Goal: Task Accomplishment & Management: Complete application form

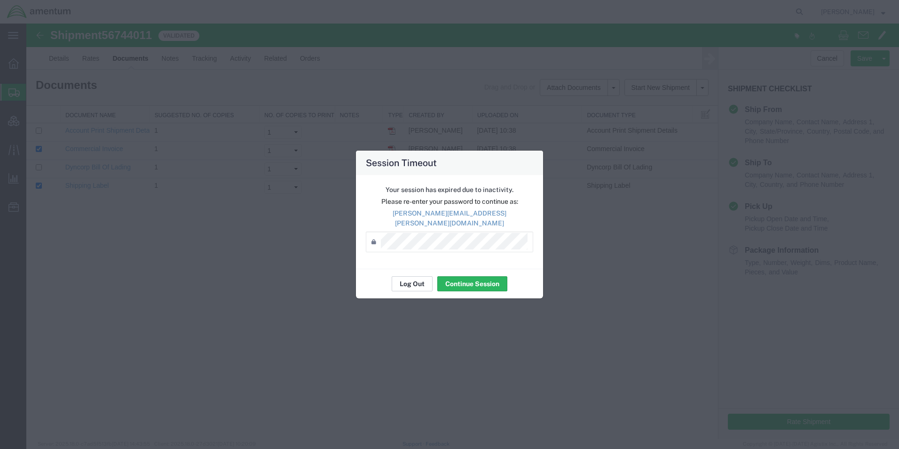
click at [411, 279] on button "Log Out" at bounding box center [412, 283] width 41 height 15
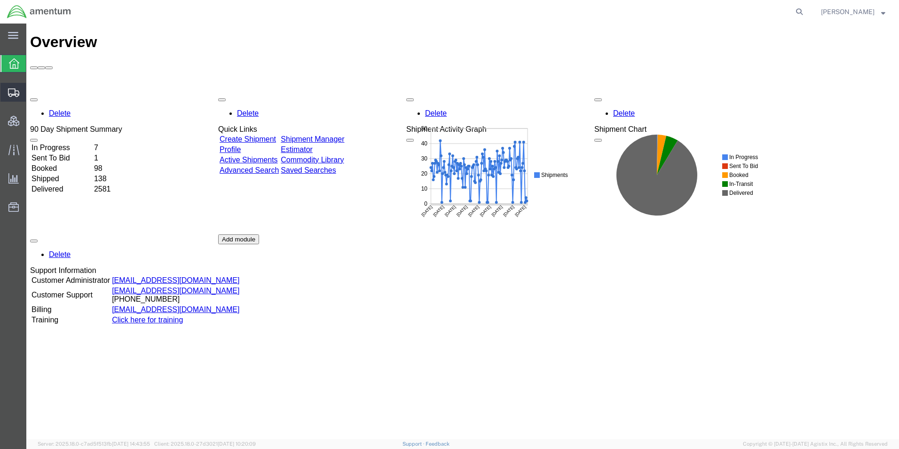
click at [0, 0] on span "Create Shipment" at bounding box center [0, 0] width 0 height 0
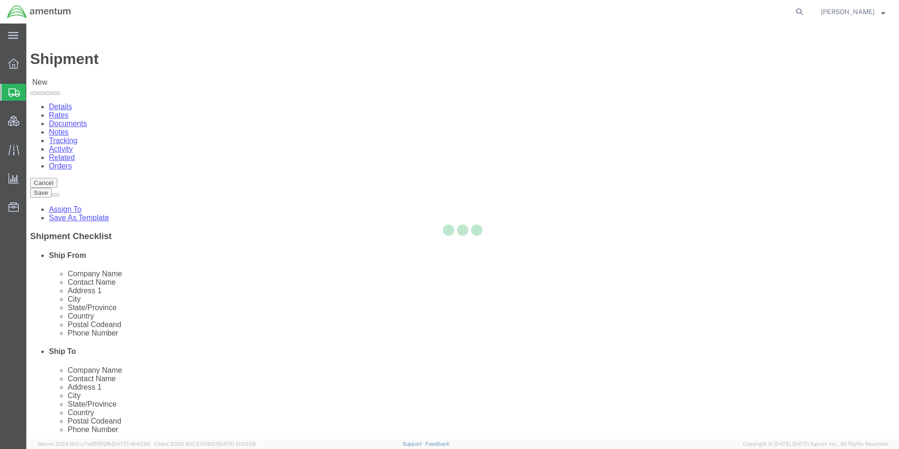
select select
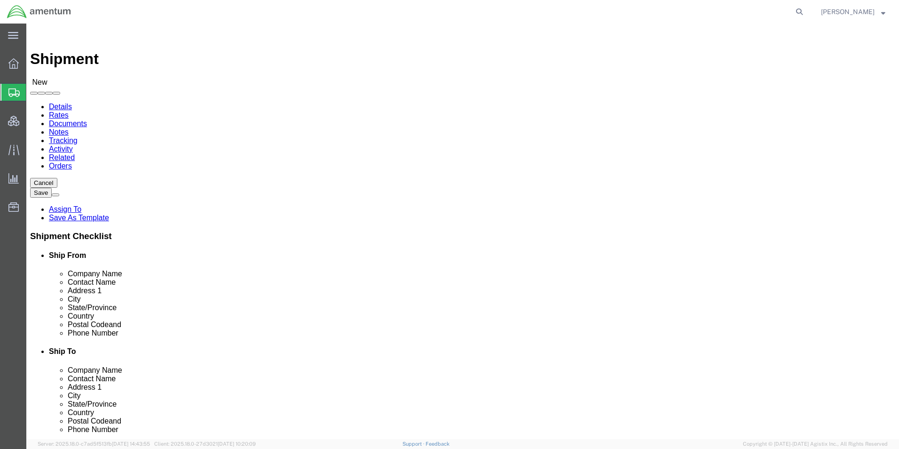
type input "qcc"
select select "42668"
select select "[GEOGRAPHIC_DATA]"
drag, startPoint x: 481, startPoint y: 176, endPoint x: 627, endPoint y: 223, distance: 153.4
click input "text"
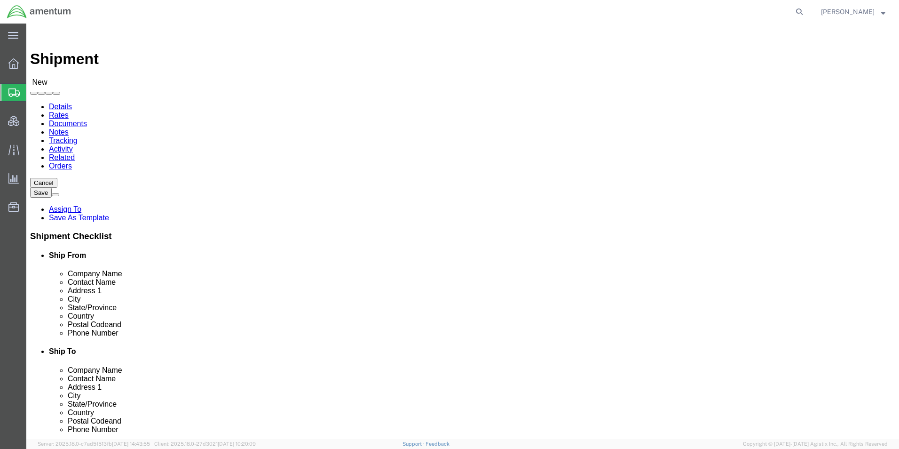
paste input "U.S. EMBASSY PODGORICA"
type input "U.S. EMBASSY PODGORICA"
click input "text"
paste input "[PERSON_NAME] 2"
drag, startPoint x: 538, startPoint y: 197, endPoint x: 445, endPoint y: 196, distance: 93.1
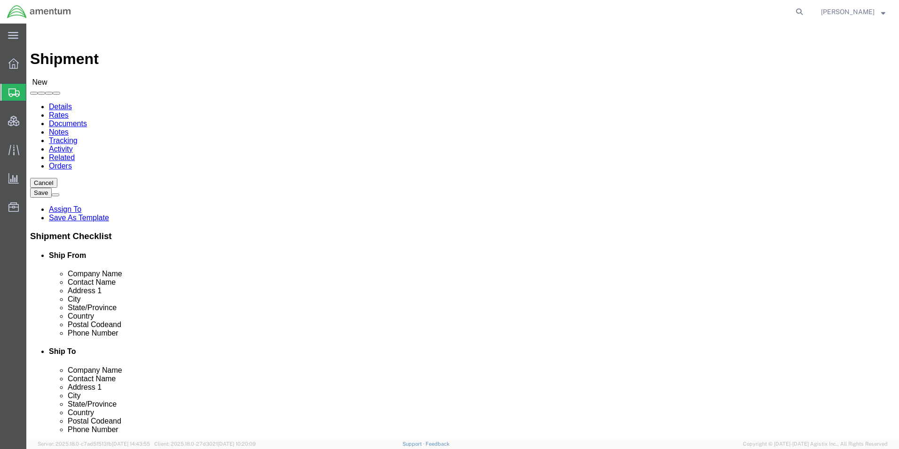
click div "Contact Name [PERSON_NAME] 2"
click input "[PERSON_NAME] 2"
type input "D"
drag, startPoint x: 482, startPoint y: 247, endPoint x: 510, endPoint y: 253, distance: 28.8
click input "text"
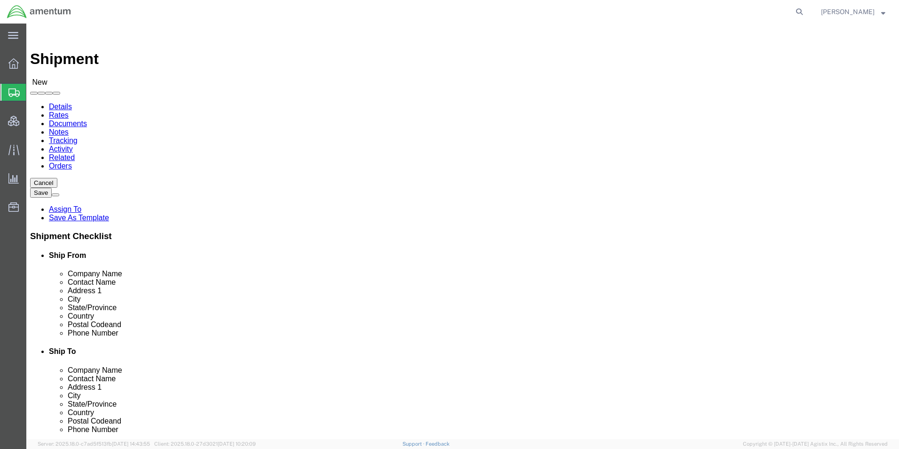
paste input "U.S. EMBASSY PODGORICA"
type input "U.S. EMBASSY PODGORICA"
click input "text"
paste input "[PERSON_NAME] 2"
type input "[PERSON_NAME] 2"
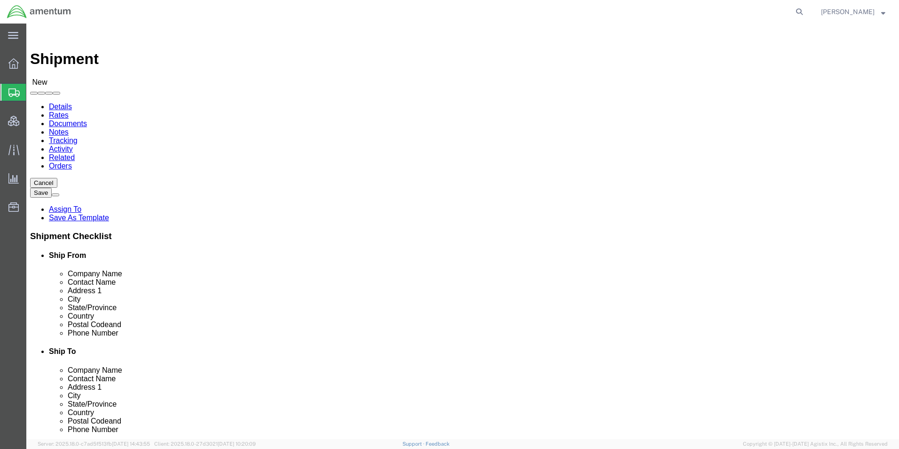
type input "mon"
select select "16"
click input "text"
type input "[GEOGRAPHIC_DATA]"
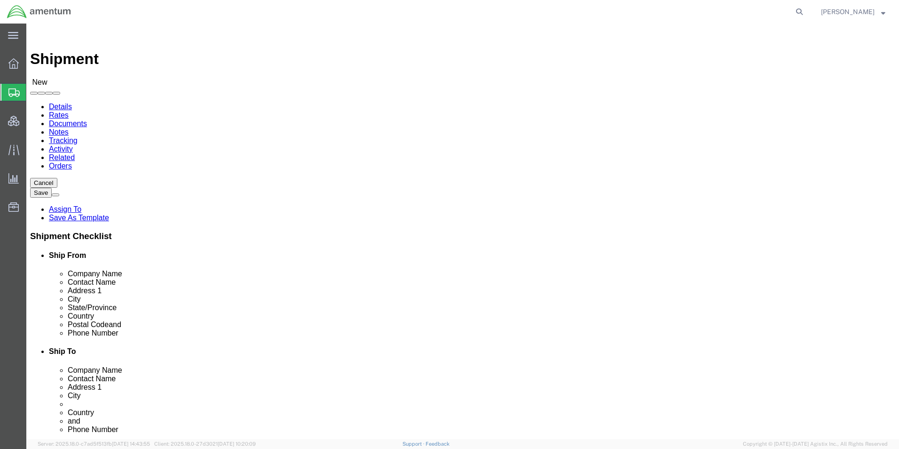
type input "81000"
type input "[PHONE_NUMBER]"
type input "[PERSON_NAME]"
drag, startPoint x: 544, startPoint y: 321, endPoint x: 507, endPoint y: 325, distance: 37.8
click input "[PHONE_NUMBER]"
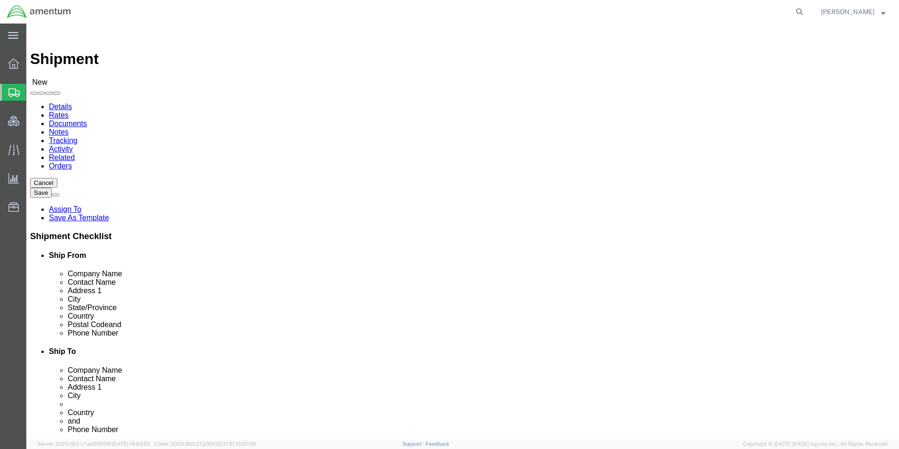
type input "[PHONE_NUMBER]"
click input "[PERSON_NAME]"
type input "ATTN: [PERSON_NAME]"
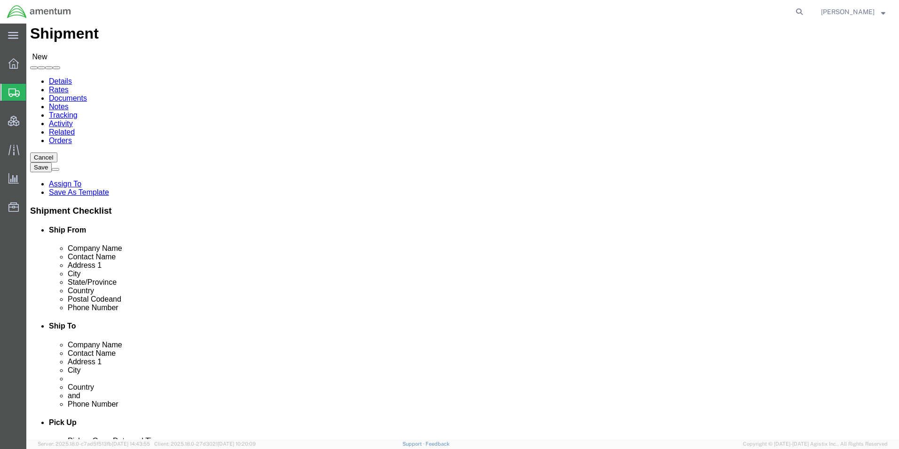
scroll to position [94, 0]
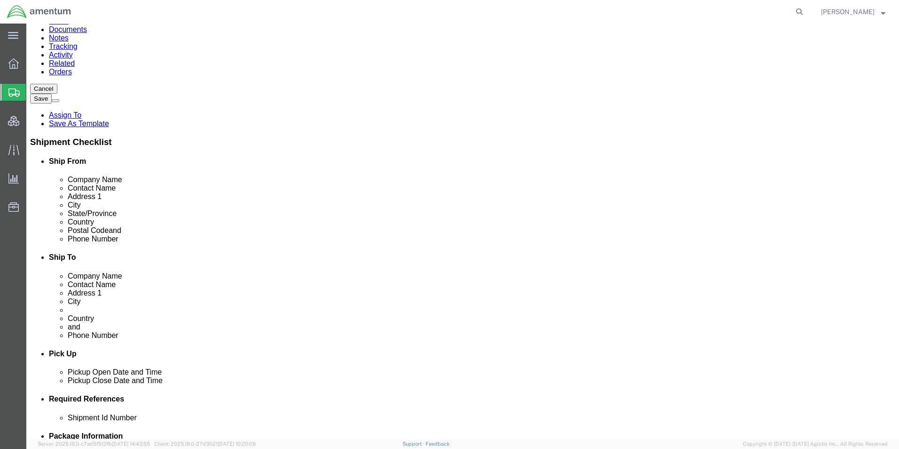
drag, startPoint x: 498, startPoint y: 246, endPoint x: 505, endPoint y: 261, distance: 16.2
click input "text"
paste input "[PERSON_NAME][EMAIL_ADDRESS][PERSON_NAME][DOMAIN_NAME]"
type input "[PERSON_NAME][EMAIL_ADDRESS][PERSON_NAME][DOMAIN_NAME]"
click div "Location My Profile Location [PHONE_NUMBER] [PHONE_NUMBER] [PHONE_NUMBER] [PHON…"
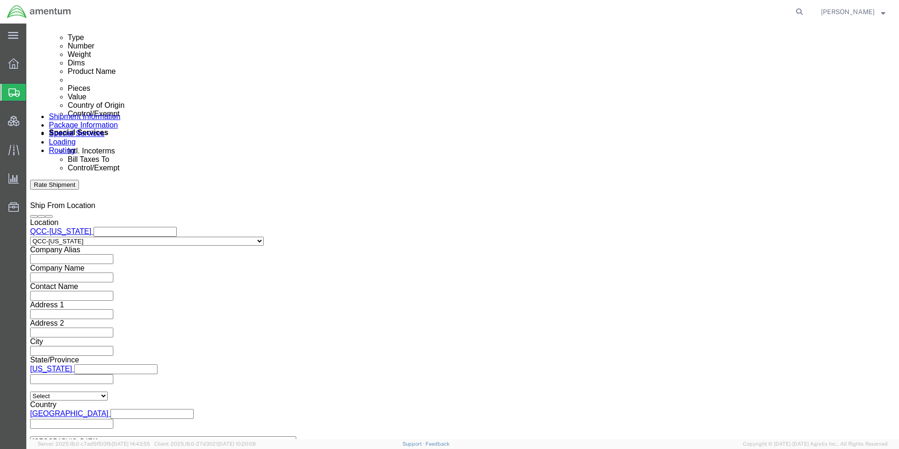
scroll to position [611, 0]
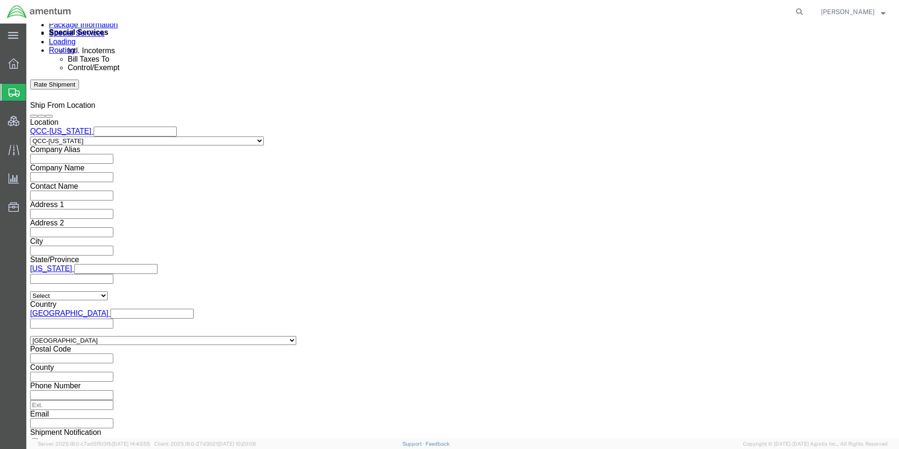
click input "text"
click input "QCC"
type input "QCC-ICITAP-25251-0001"
click div "Shipment Id Number QCC-ICITAP-25251-0001 Select Account Type Activity ID Airlin…"
click button "Add reference"
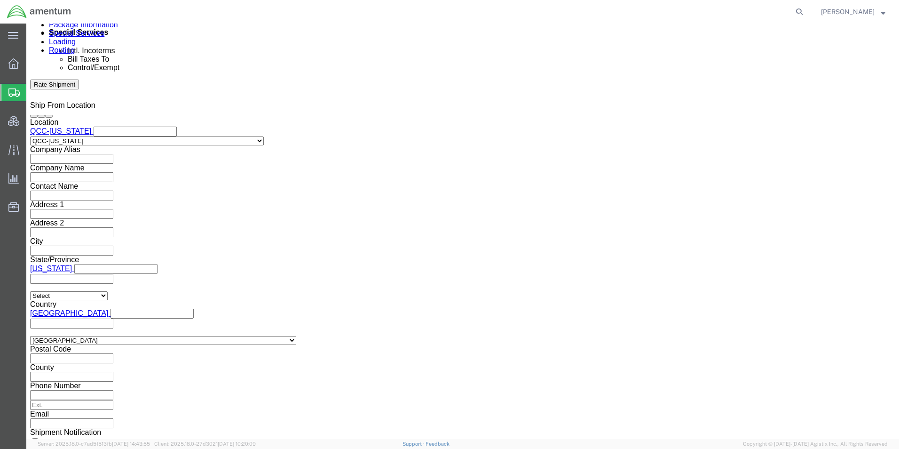
click button "Continue"
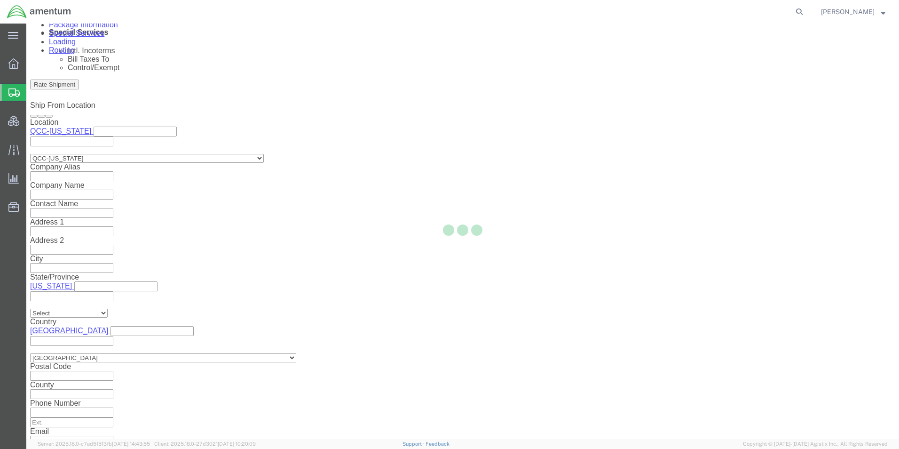
select select "42668"
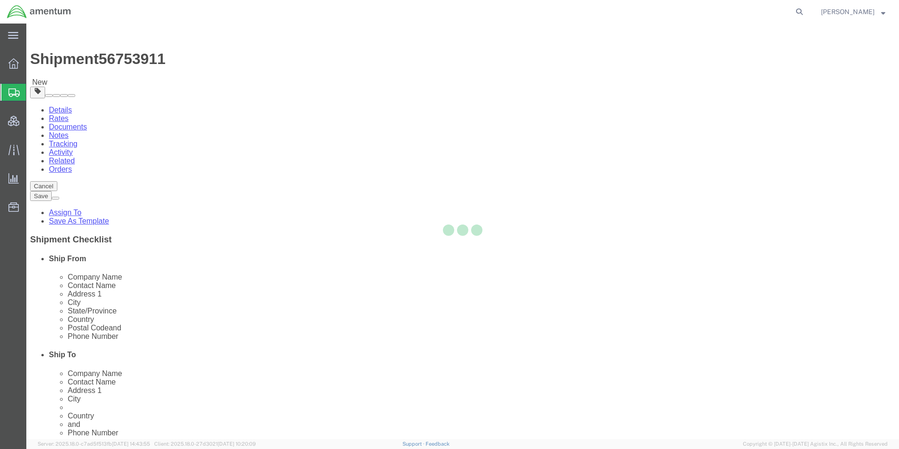
select select "CBOX"
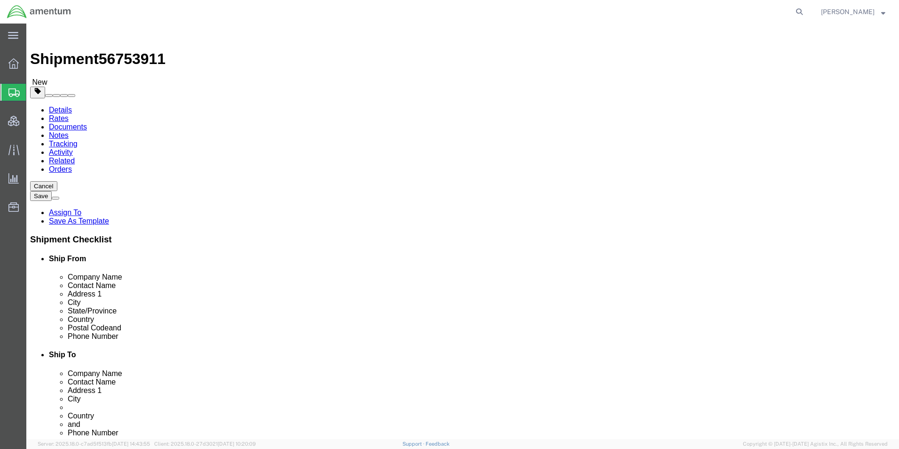
click select "Select BCK Boxes Bale(s) Basket(s) Bolt(s) Bottle(s) Buckets Bulk Bundle(s) Can…"
click input "1"
click input "text"
type input "12"
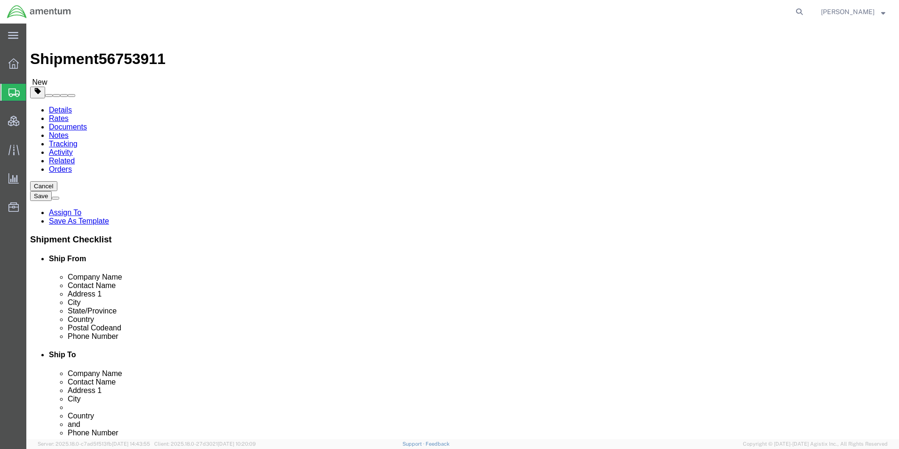
type input "12"
type input "6"
click link "Add Content"
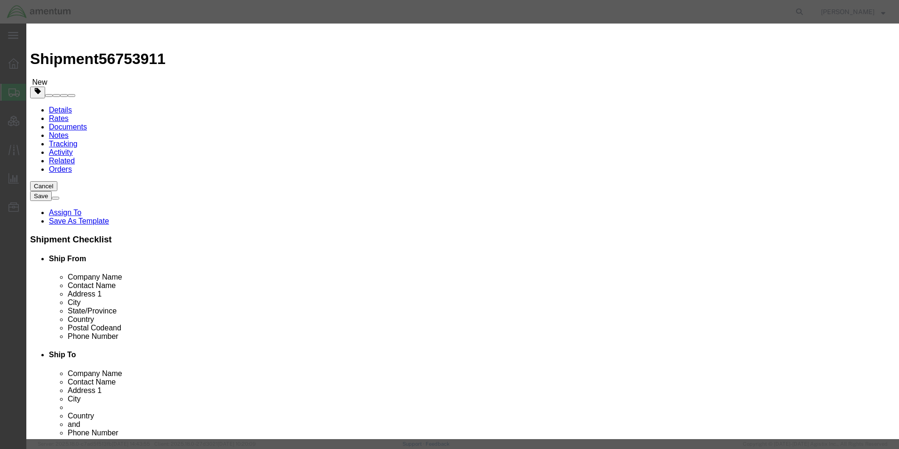
click input "text"
type input "Thermal Imaging Binoculars"
click textarea
type textarea "Brand: PULSAR, Model: MERGER LRF XL50"
click select "Select [GEOGRAPHIC_DATA] [GEOGRAPHIC_DATA] [GEOGRAPHIC_DATA] [GEOGRAPHIC_DATA] …"
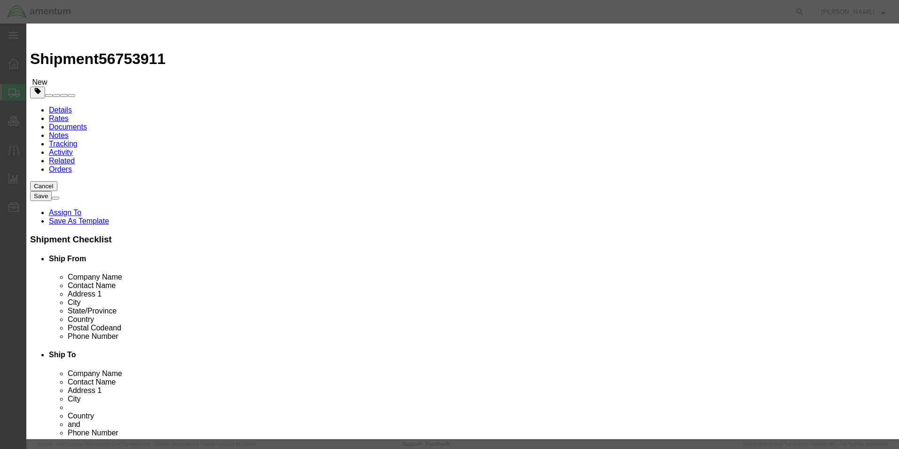
select select "LT"
click select "Select [GEOGRAPHIC_DATA] [GEOGRAPHIC_DATA] [GEOGRAPHIC_DATA] [GEOGRAPHIC_DATA] …"
drag, startPoint x: 302, startPoint y: 90, endPoint x: 264, endPoint y: 87, distance: 38.2
click div "Pieces 0 Select Bag Barrels 100Board Feet Bottle Box Blister Pack Carats Can Ca…"
type input "1"
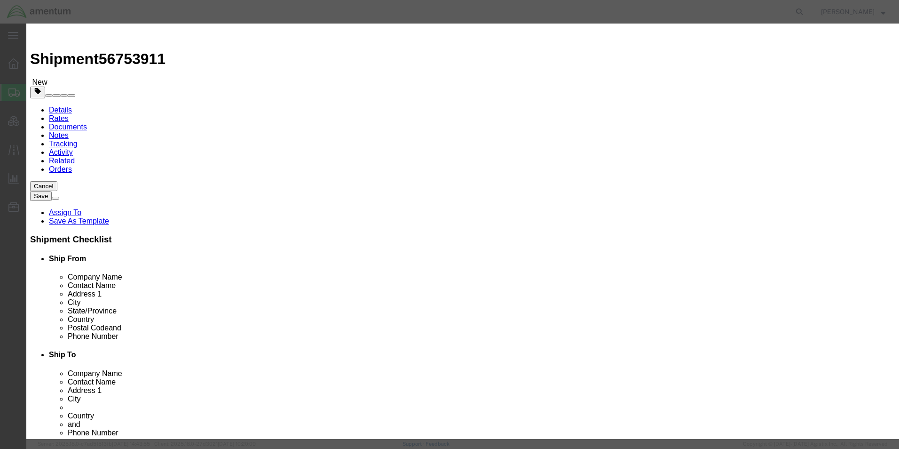
click label "GL Reference"
click input "checkbox"
checkbox input "true"
click input "Ion Packed with Equipment (UN3481, PI966)"
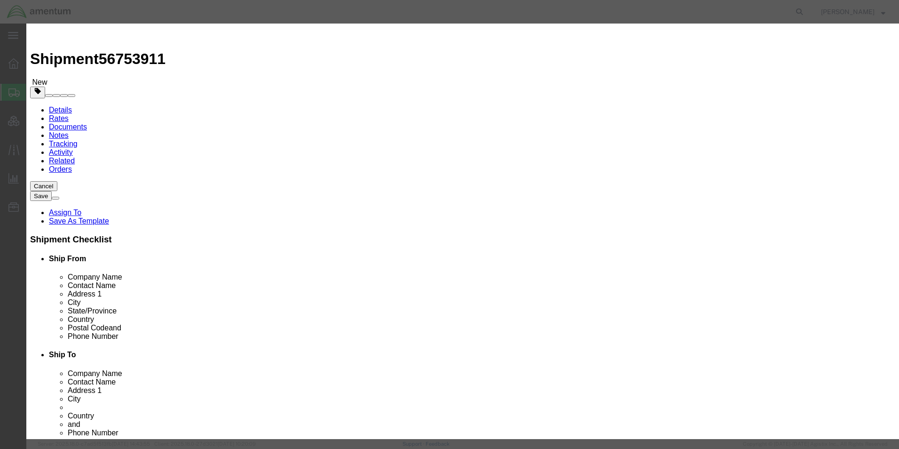
checkbox input "true"
click input "text"
click textarea
click textarea "Brand: PULSAR, Model: MERGER LRF XL50"
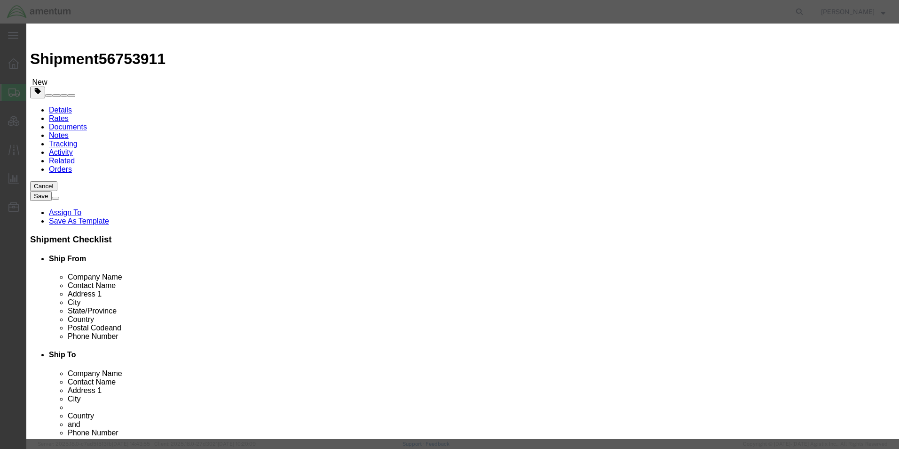
click textarea "Brand: PULSAR, Model: MERGER LRF XL50 Serial#"
type textarea "Brand: PULSAR, Model: MERGER LRF XL50 Serial# 789012394"
click input "text"
type input "77481"
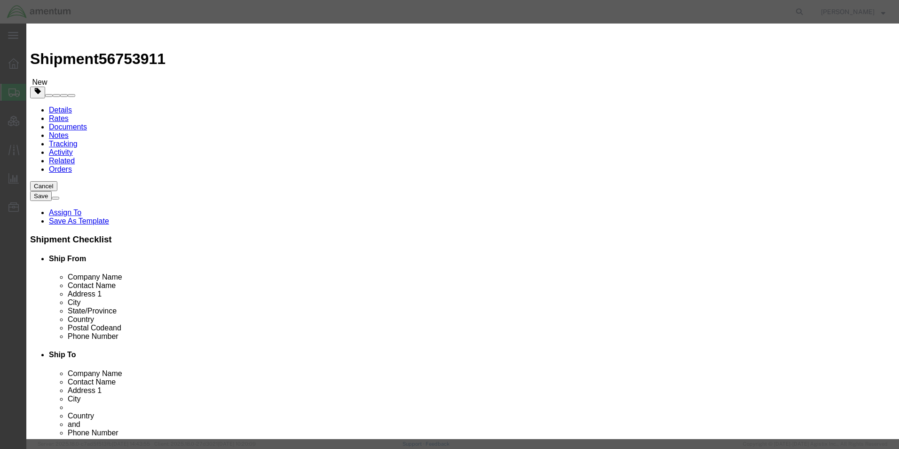
click div
click button "Save & Close"
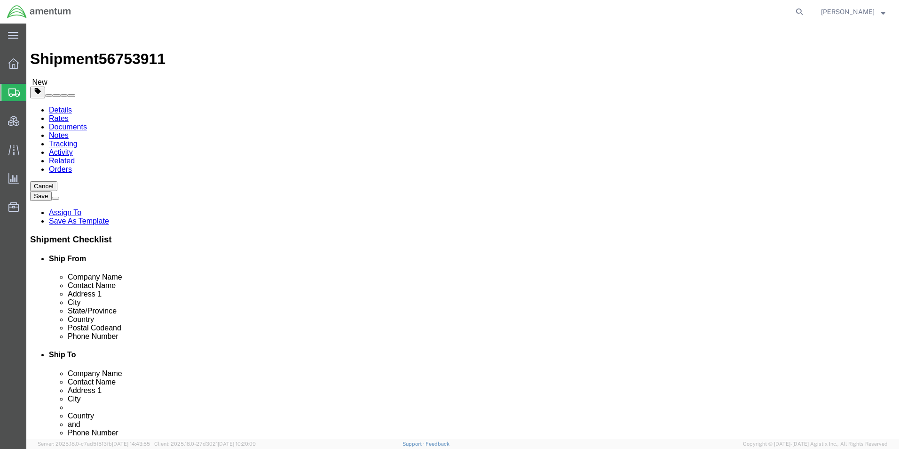
click icon
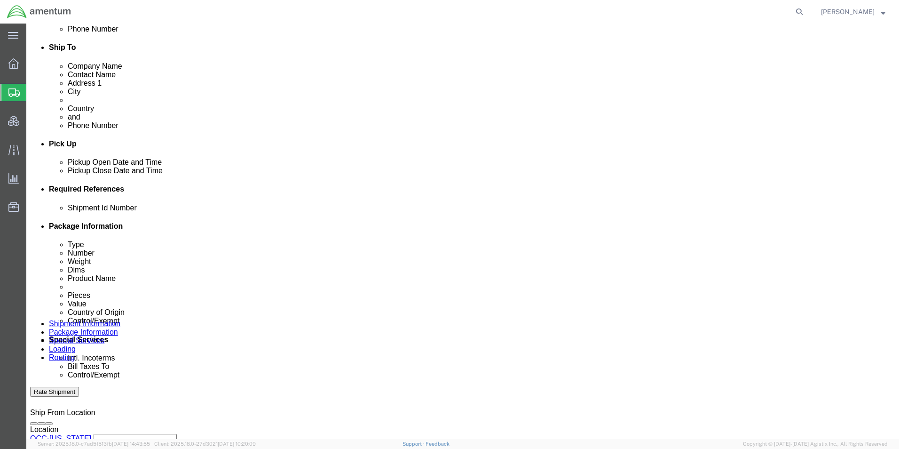
scroll to position [329, 0]
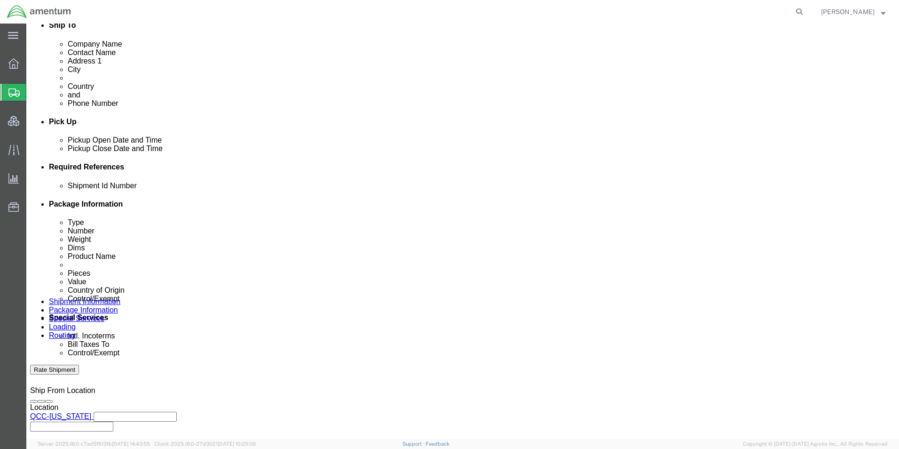
click select "Select Gift Personal Effects Repair/Warranty Return Sample Sold Temporary/Not S…"
select select "SOLD"
click select "Select Gift Personal Effects Repair/Warranty Return Sample Sold Temporary/Not S…"
drag, startPoint x: 156, startPoint y: 296, endPoint x: 156, endPoint y: 302, distance: 5.6
click select "Select Recipient Account Sender/Shipper Third Party Account"
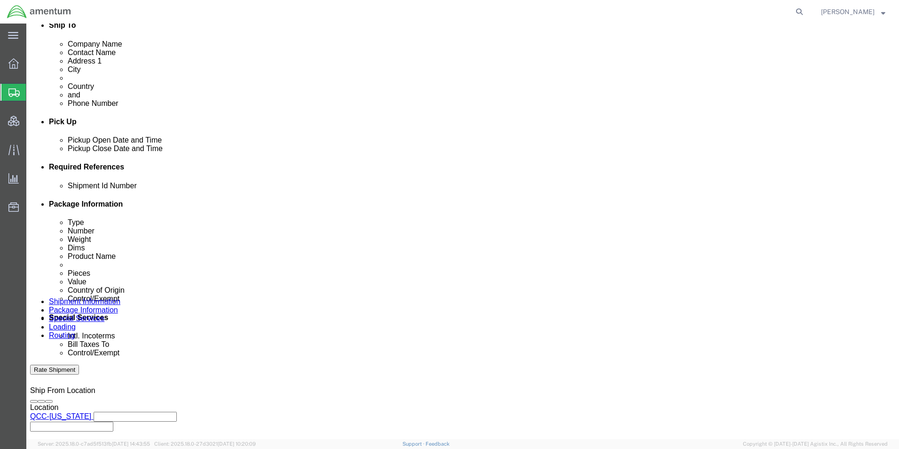
select select "SHIP"
click select "Select Recipient Account Sender/Shipper Third Party Account"
click select "Select Carriage Insurance Paid Carriage Paid To Cost and Freight Cost Insurance…"
select select "DDP"
click select "Select Carriage Insurance Paid Carriage Paid To Cost and Freight Cost Insurance…"
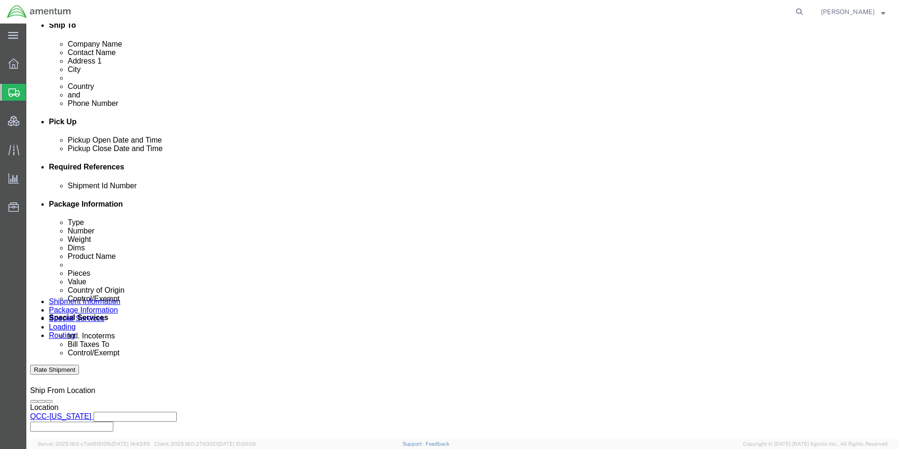
select select "SHIP"
click div "Cost Center Select Buyer Cost Center Department Operations Number Order Number …"
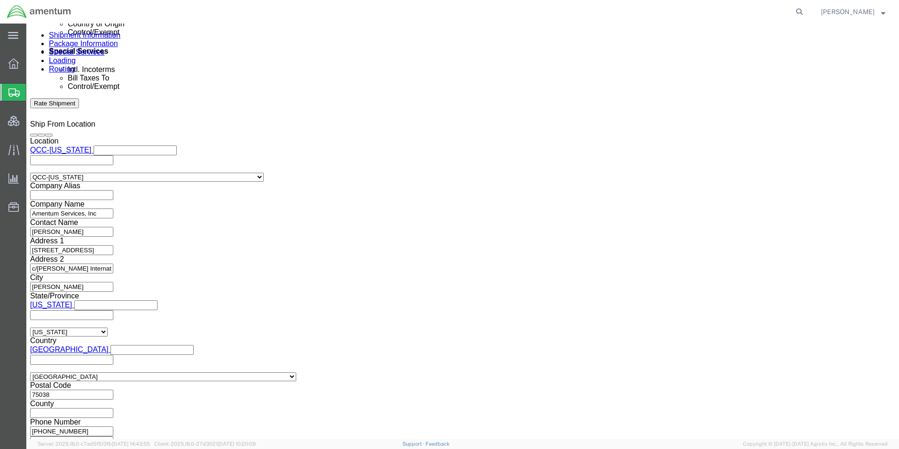
scroll to position [612, 0]
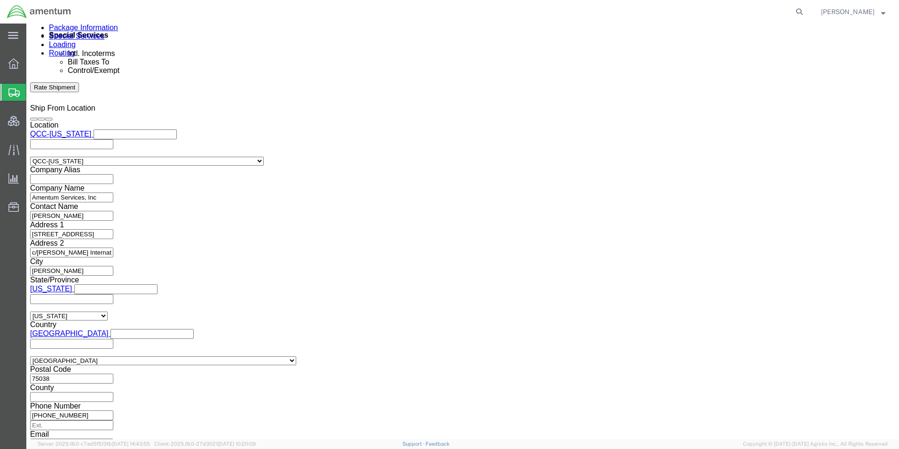
click select "Select ATF BIS DEA EPA FDA FTR ITAR OFAC Other (OPA)"
click div "Control/Exempt Select ATF BIS DEA EPA FDA FTR ITAR OFAC Other (OPA) Lic./Ex. Co…"
click button "Save"
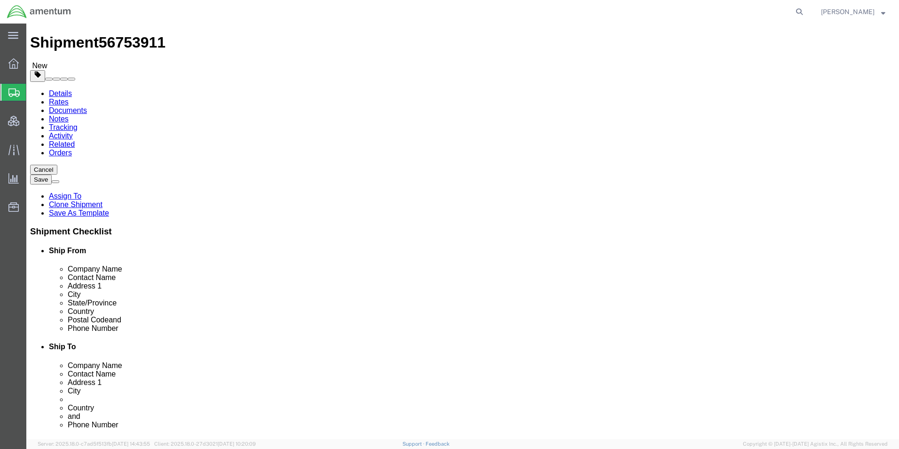
scroll to position [0, 0]
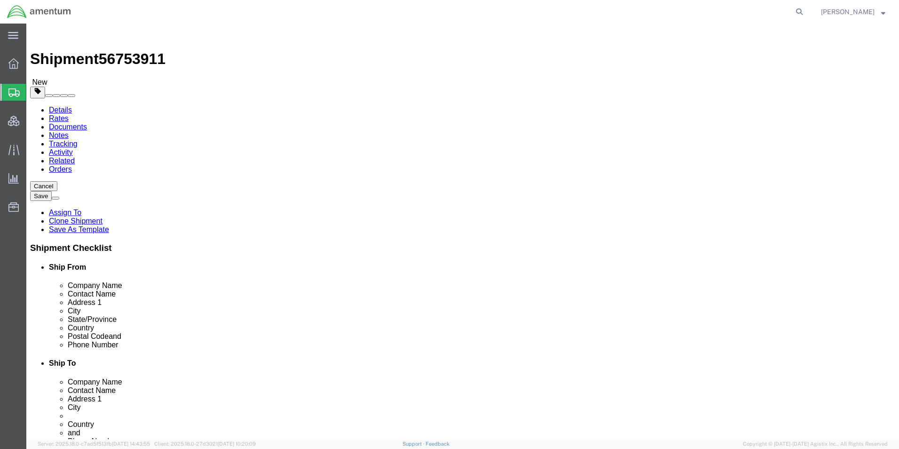
drag, startPoint x: 40, startPoint y: 70, endPoint x: 197, endPoint y: 149, distance: 175.9
click link "Shipment Information"
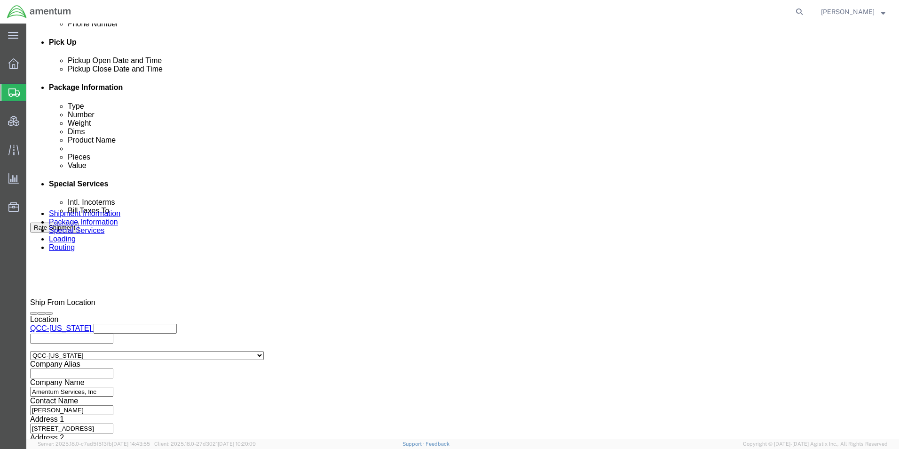
scroll to position [423, 0]
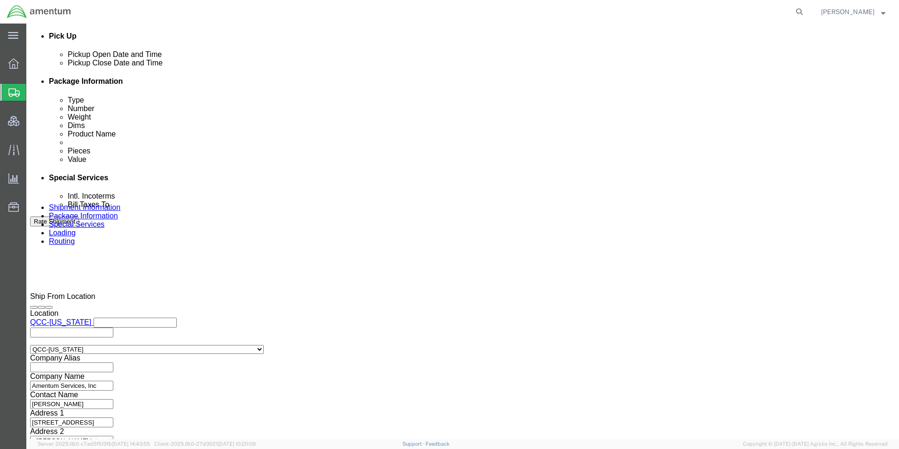
drag, startPoint x: 199, startPoint y: 321, endPoint x: 122, endPoint y: 320, distance: 76.7
click input "QCC-ICITAP-25251-0001"
click link "Documents"
